Goal: Navigation & Orientation: Understand site structure

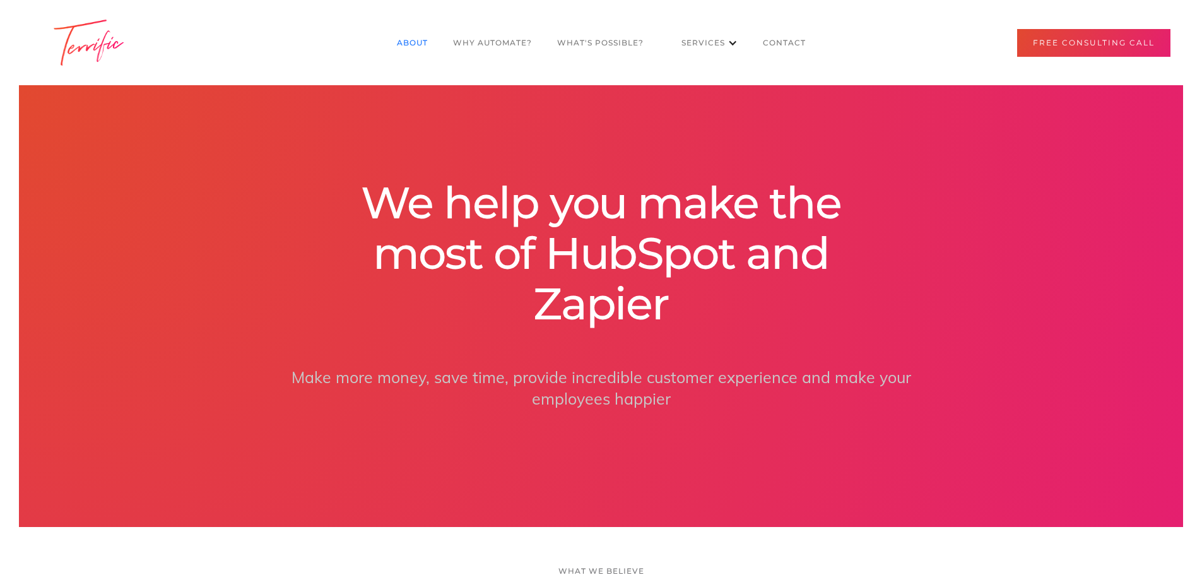
click at [410, 43] on link "About" at bounding box center [412, 43] width 56 height 24
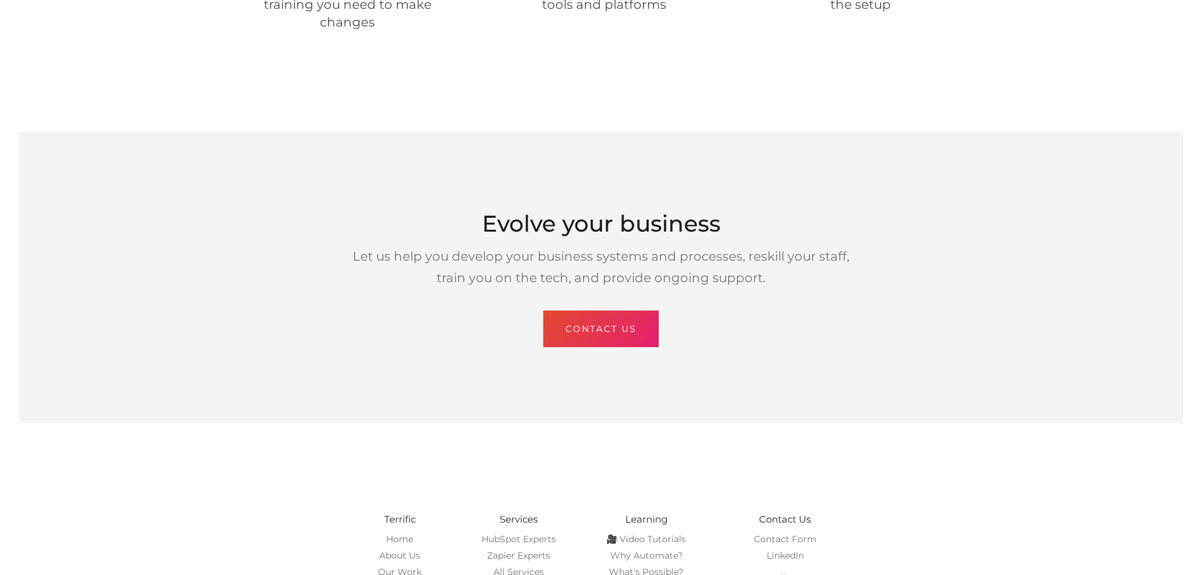
scroll to position [2146, 0]
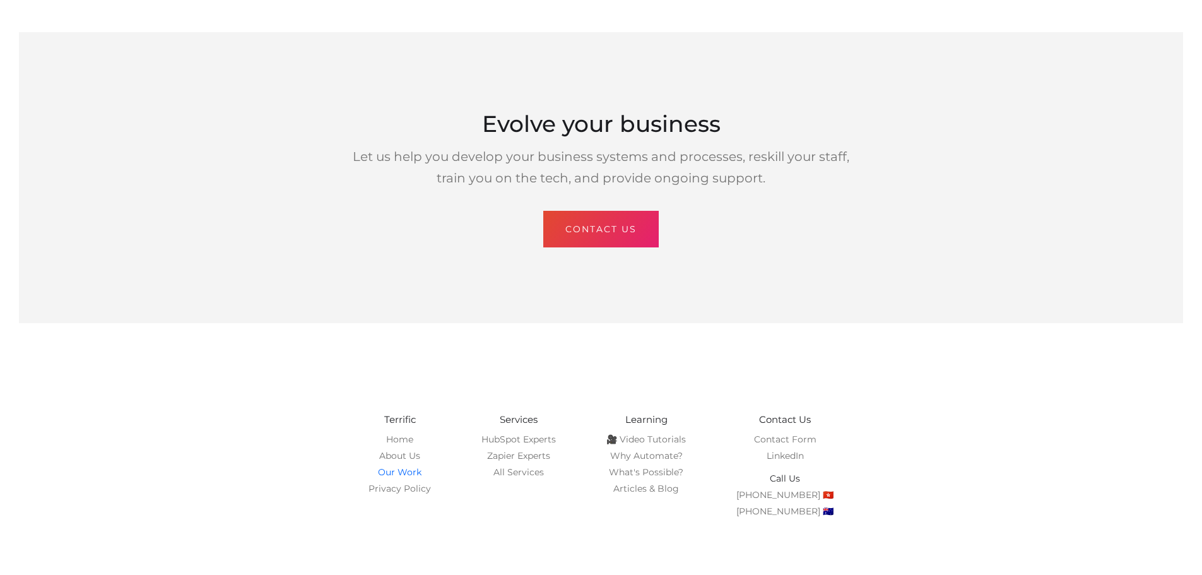
drag, startPoint x: 395, startPoint y: 418, endPoint x: 405, endPoint y: 417, distance: 9.6
click at [396, 466] on link "Our Work" at bounding box center [400, 471] width 44 height 11
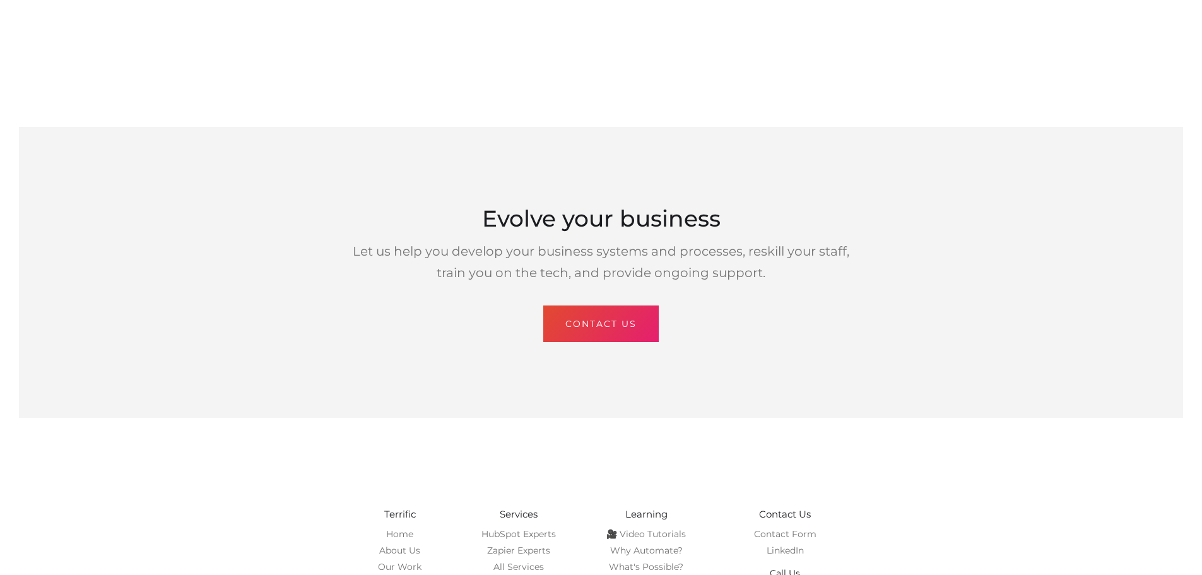
scroll to position [2470, 0]
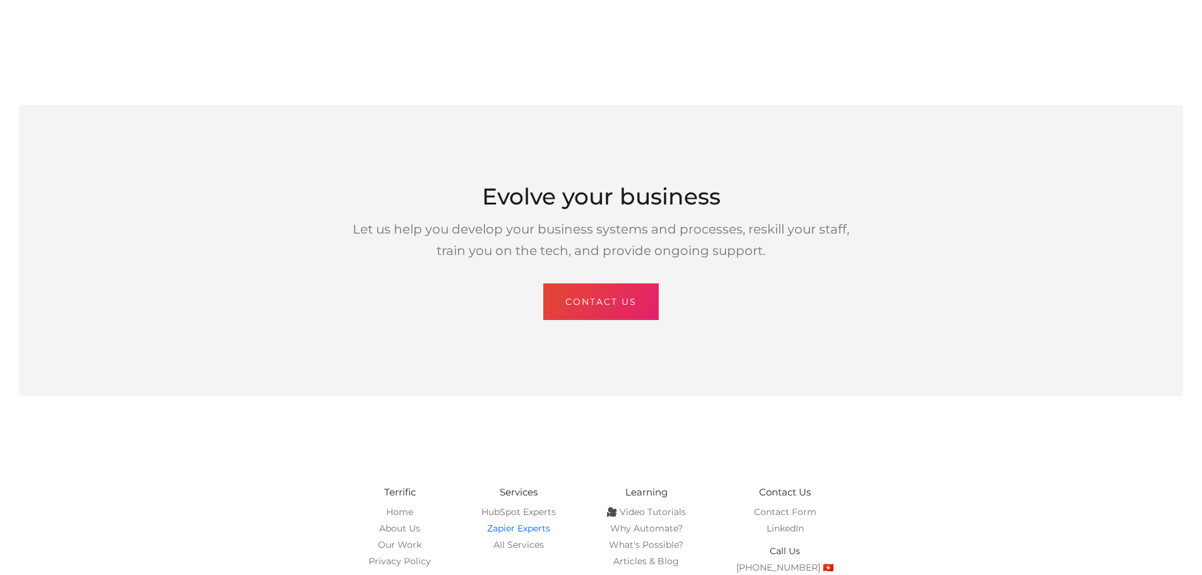
click at [541, 523] on link "Zapier Experts" at bounding box center [518, 528] width 63 height 11
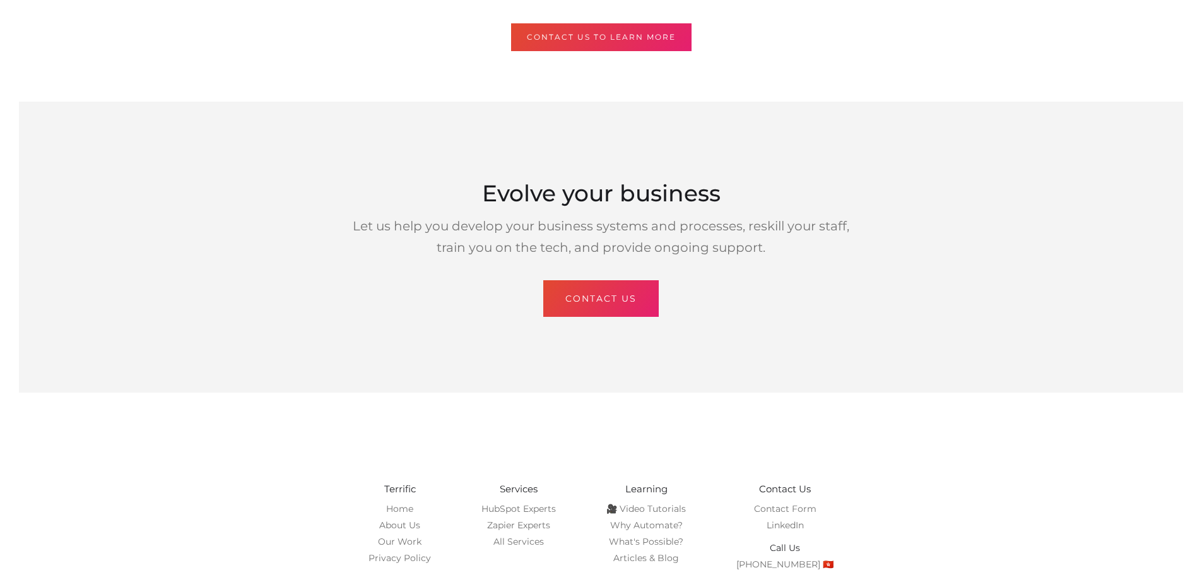
scroll to position [1106, 0]
